Goal: Browse casually

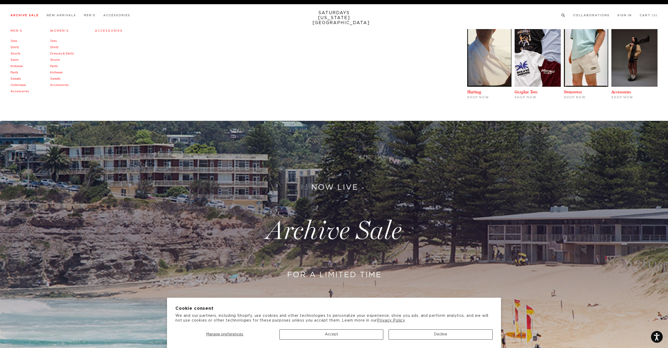
click at [18, 66] on link "Knitwear" at bounding box center [16, 66] width 13 height 3
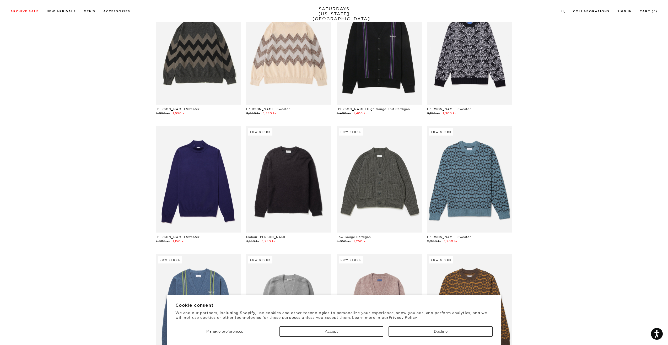
scroll to position [185, 0]
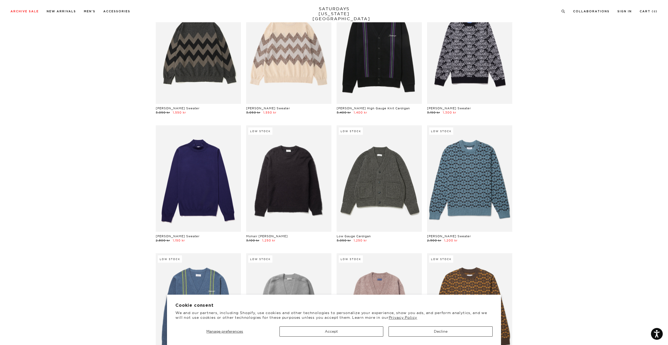
click at [431, 115] on circle "Close dialog" at bounding box center [431, 114] width 6 height 6
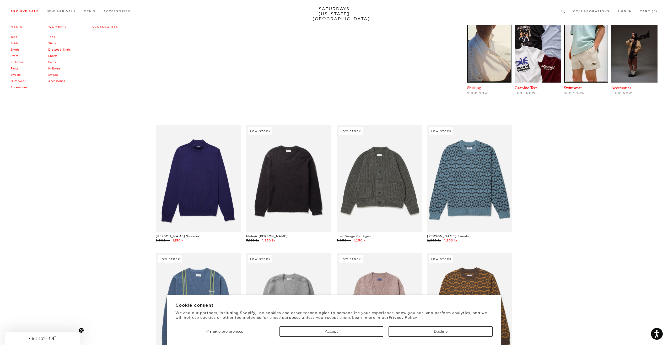
click at [17, 86] on link "Accessories" at bounding box center [18, 88] width 17 height 4
